Goal: Navigation & Orientation: Find specific page/section

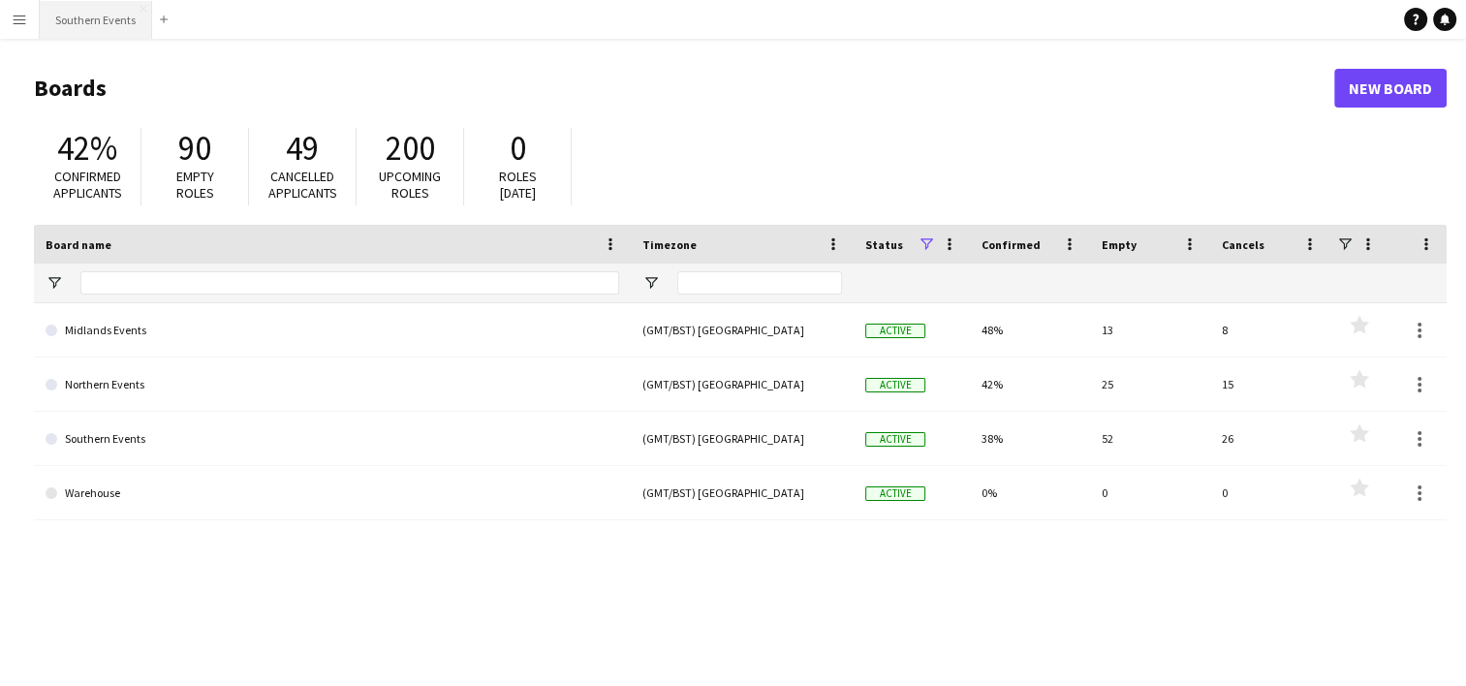
click at [113, 20] on button "Southern Events Close" at bounding box center [96, 20] width 112 height 38
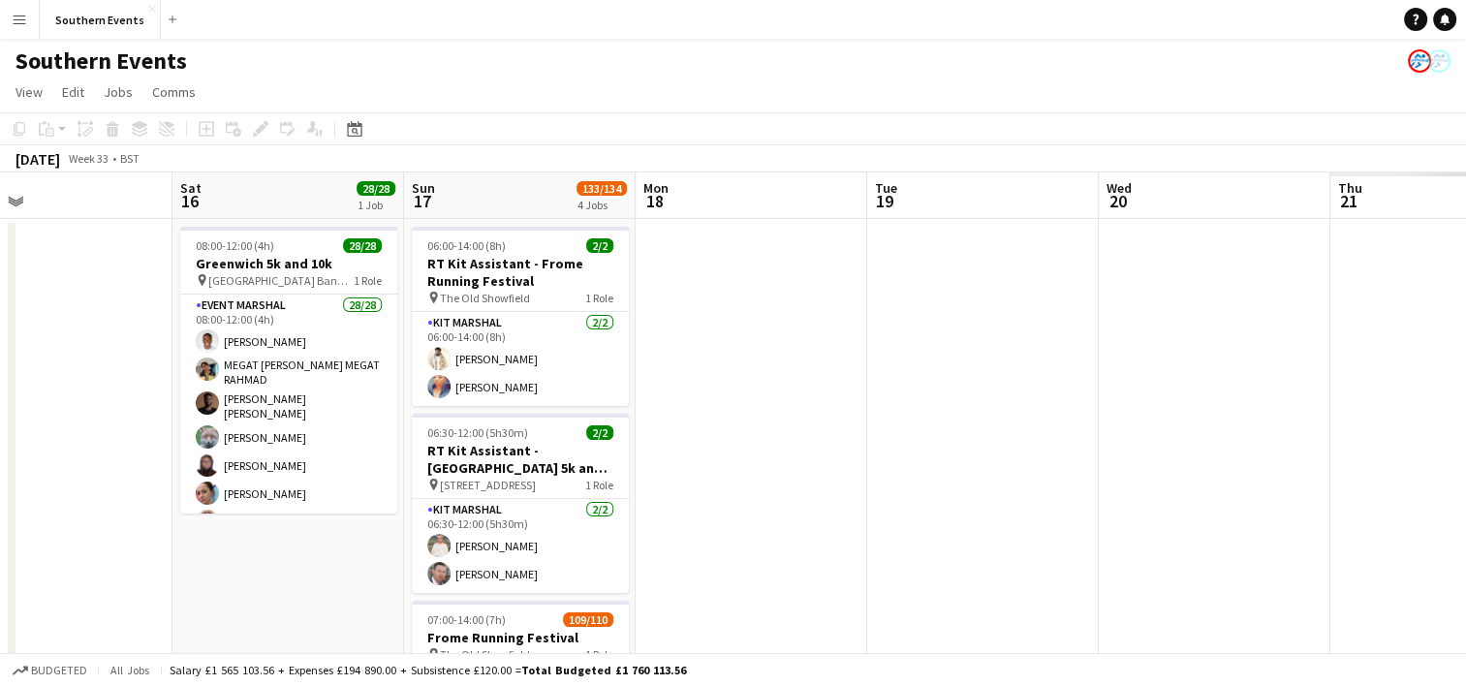
scroll to position [0, 626]
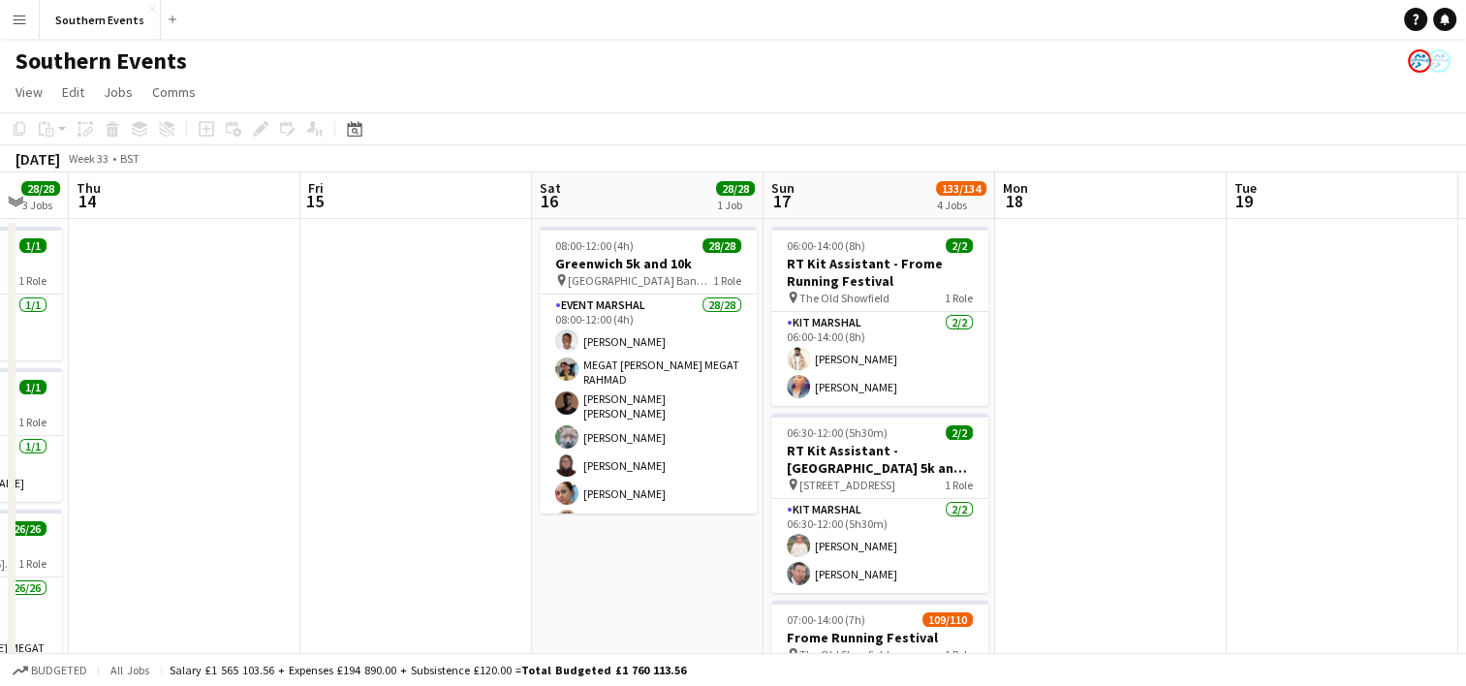
drag, startPoint x: 787, startPoint y: 338, endPoint x: 306, endPoint y: 338, distance: 480.7
click at [160, 349] on app-calendar-viewport "Mon 11 2/2 2 Jobs Tue 12 Wed 13 28/28 3 Jobs Thu 14 Fri 15 Sat 16 28/28 1 Job S…" at bounding box center [733, 699] width 1466 height 1052
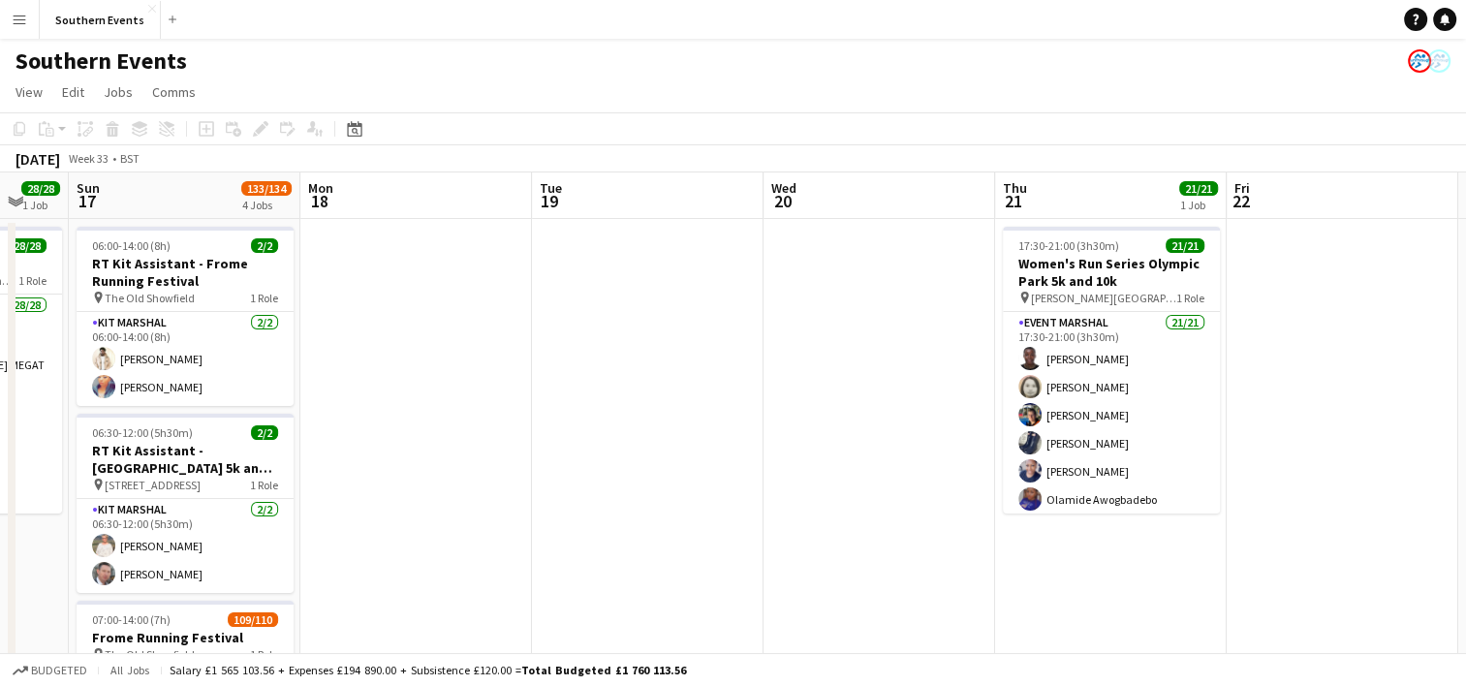
drag, startPoint x: 1151, startPoint y: 340, endPoint x: -4, endPoint y: 381, distance: 1156.0
click at [0, 381] on html "Menu Boards Boards Boards All jobs Status Workforce Workforce My Workforce Recr…" at bounding box center [733, 628] width 1466 height 1257
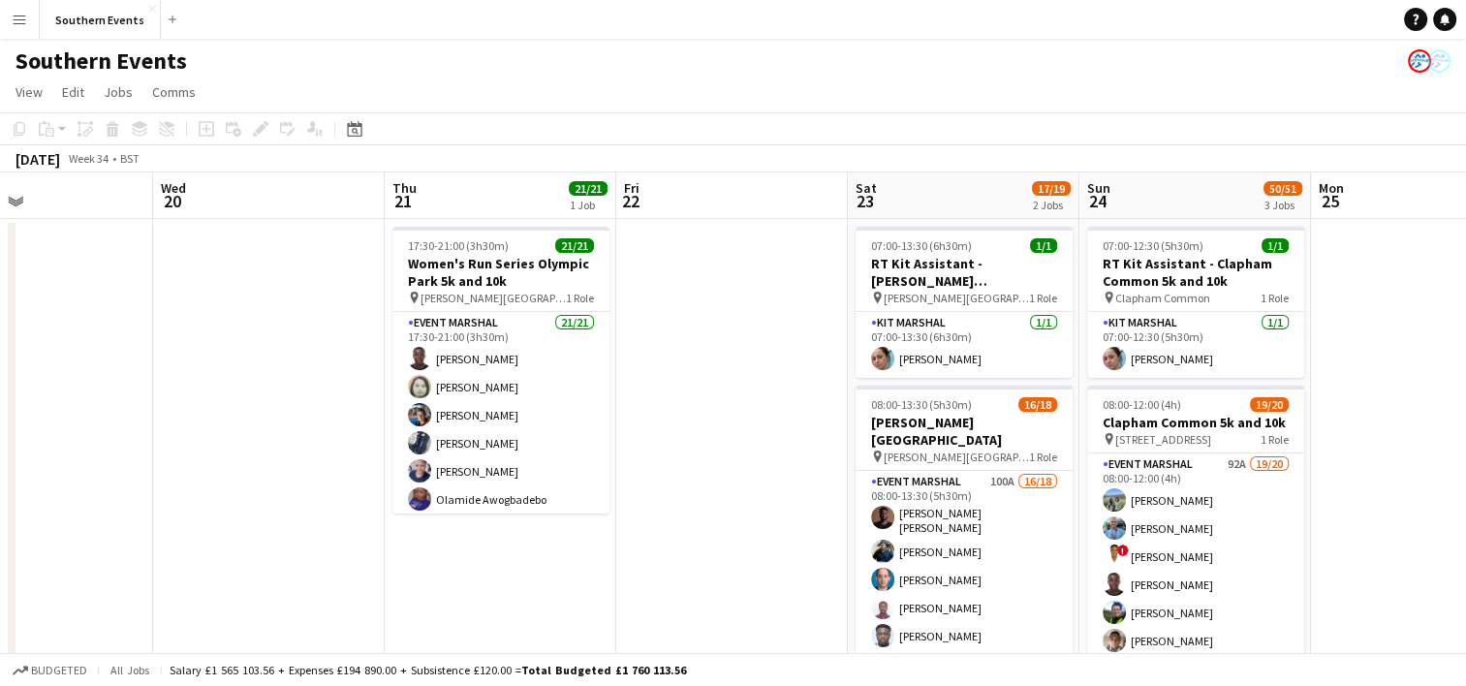
drag, startPoint x: 800, startPoint y: 332, endPoint x: 81, endPoint y: 352, distance: 718.4
click at [80, 352] on app-calendar-viewport "Sun 17 133/134 4 Jobs Mon 18 Tue 19 Wed 20 Thu 21 21/21 1 Job Fri 22 Sat 23 17/…" at bounding box center [733, 699] width 1466 height 1052
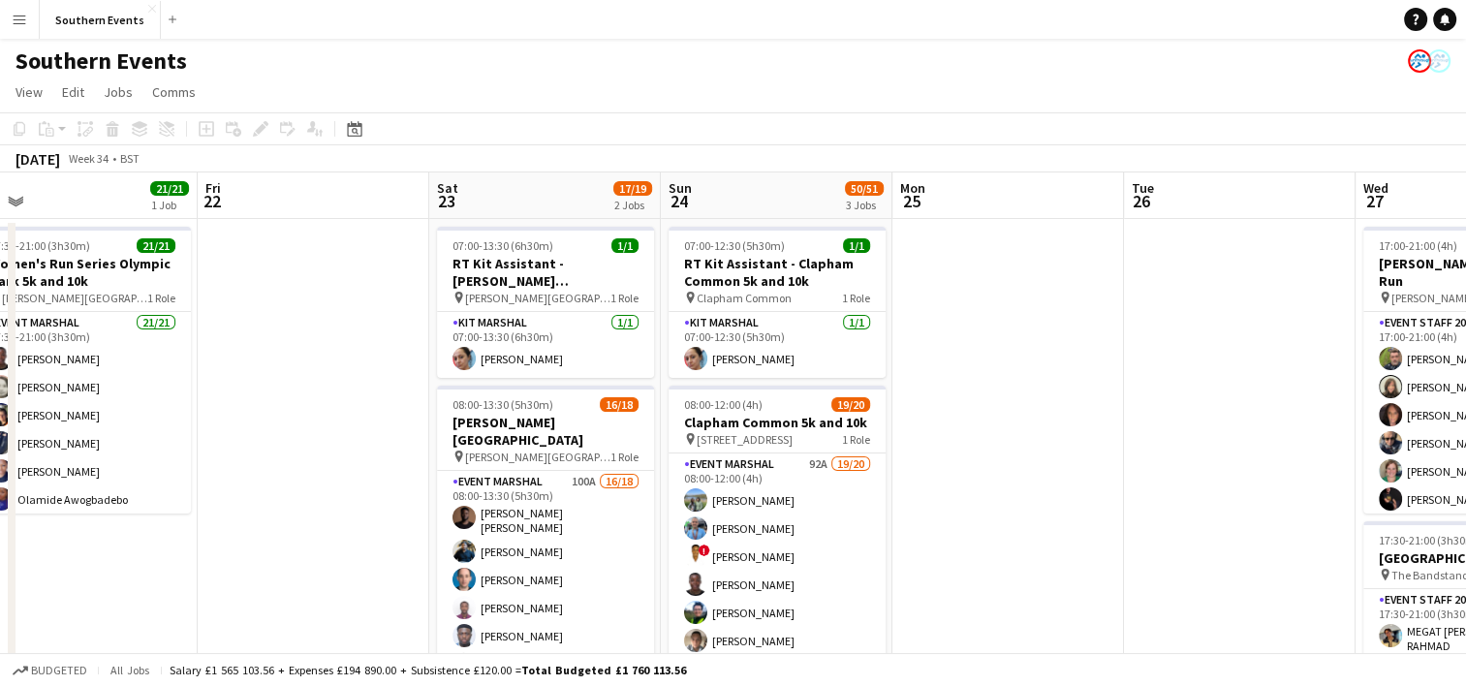
scroll to position [0, 516]
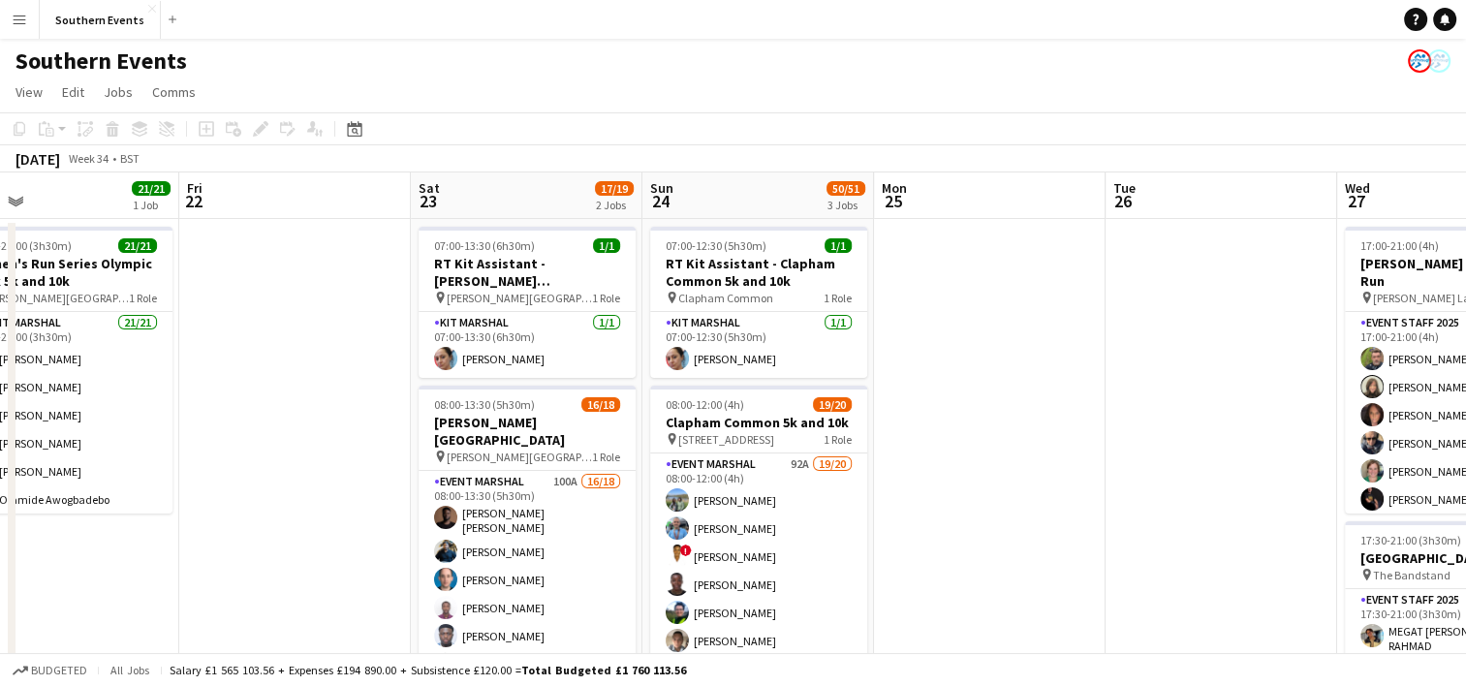
drag, startPoint x: 567, startPoint y: 315, endPoint x: 294, endPoint y: 322, distance: 273.4
click at [294, 322] on app-calendar-viewport "Tue 19 Wed 20 Thu 21 21/21 1 Job Fri 22 Sat 23 17/19 2 Jobs Sun 24 50/51 3 Jobs…" at bounding box center [733, 699] width 1466 height 1052
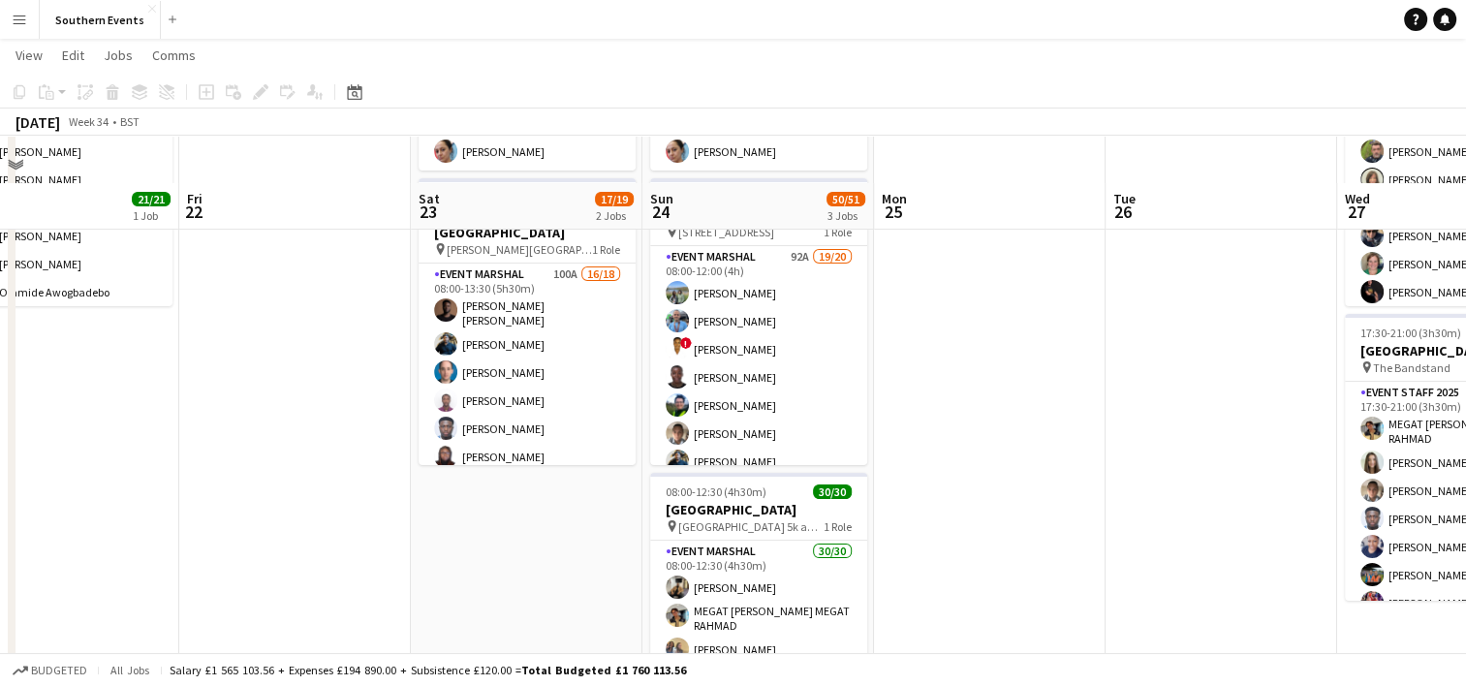
scroll to position [194, 0]
